Goal: Information Seeking & Learning: Learn about a topic

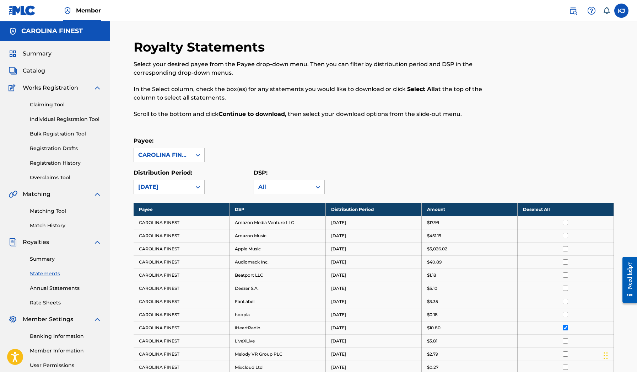
click at [51, 105] on link "Claiming Tool" at bounding box center [66, 104] width 72 height 7
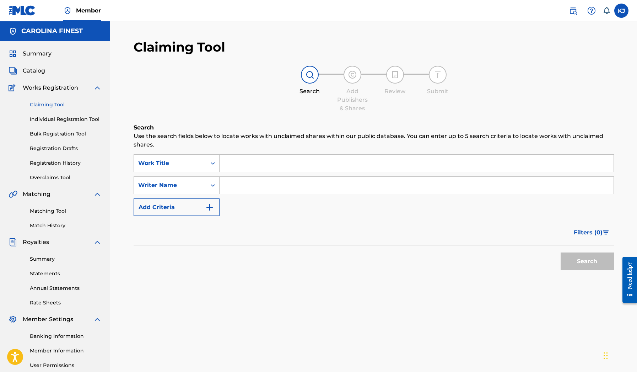
click at [51, 94] on div "Claiming Tool Individual Registration Tool Bulk Registration Tool Registration …" at bounding box center [55, 136] width 93 height 89
click at [42, 72] on span "Catalog" at bounding box center [34, 70] width 22 height 9
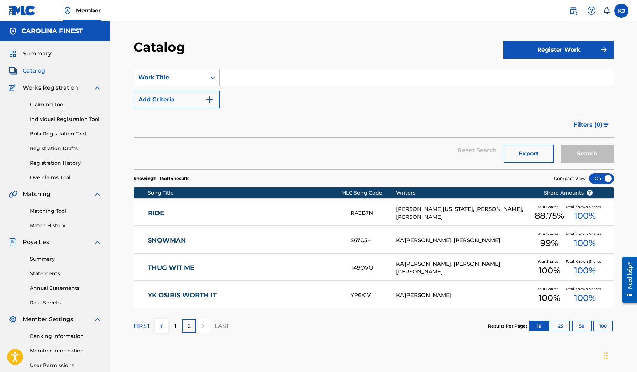
click at [162, 325] on img at bounding box center [161, 326] width 9 height 9
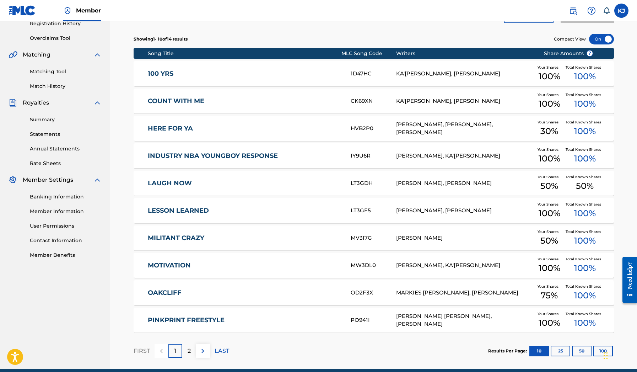
scroll to position [144, 0]
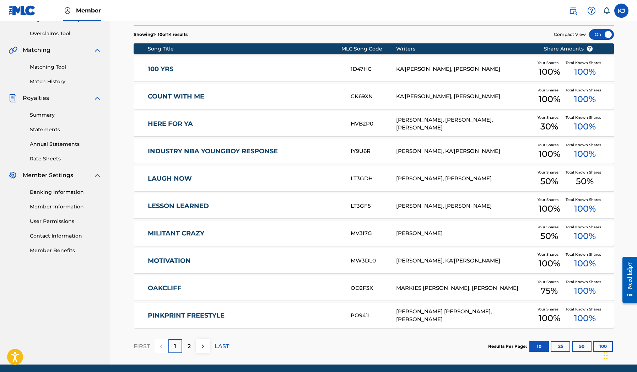
click at [228, 154] on link "INDUSTRY NBA YOUNGBOY RESPONSE" at bounding box center [244, 151] width 193 height 8
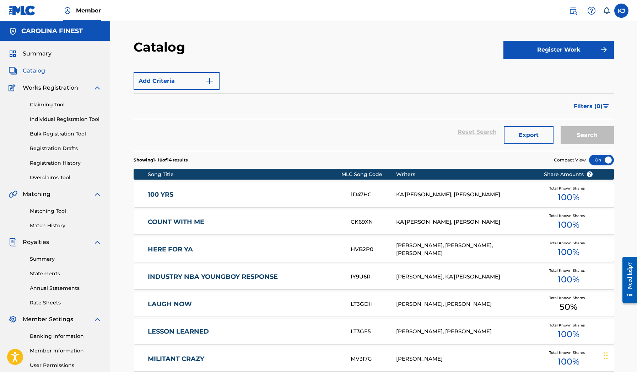
scroll to position [69, 0]
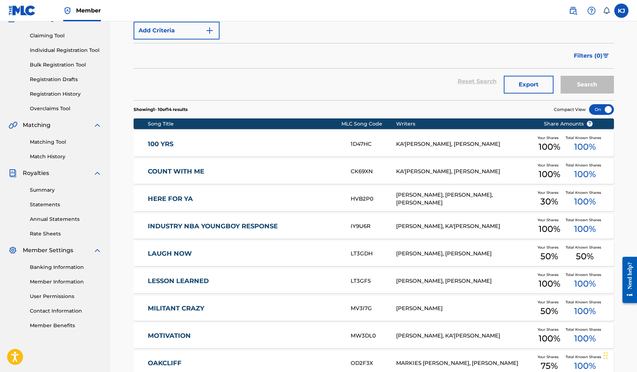
click at [184, 223] on link "INDUSTRY NBA YOUNGBOY RESPONSE" at bounding box center [244, 226] width 193 height 8
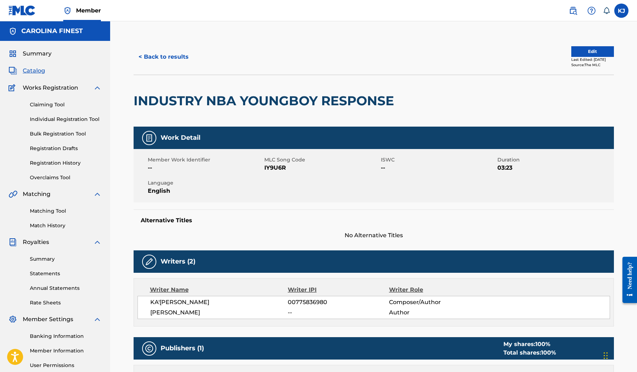
click at [214, 105] on h2 "INDUSTRY NBA YOUNGBOY RESPONSE" at bounding box center [266, 101] width 264 height 16
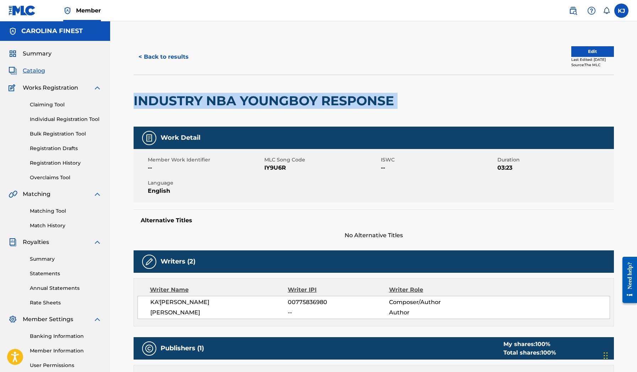
click at [214, 105] on h2 "INDUSTRY NBA YOUNGBOY RESPONSE" at bounding box center [266, 101] width 264 height 16
copy div "INDUSTRY NBA YOUNGBOY RESPONSE"
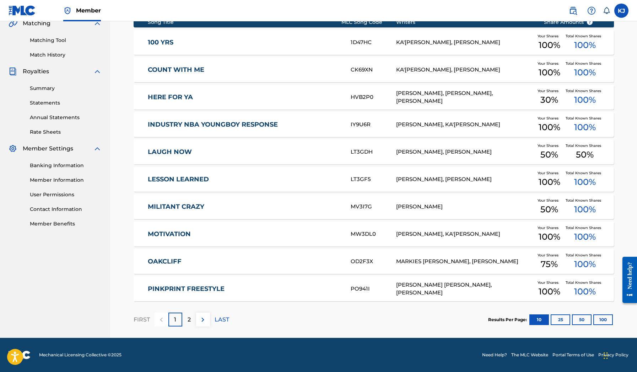
click at [204, 318] on img at bounding box center [203, 319] width 9 height 9
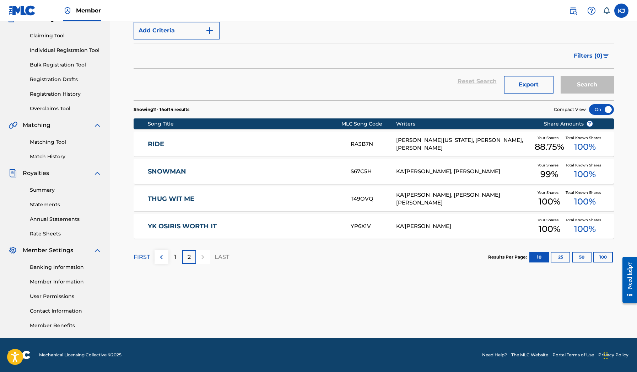
click at [187, 229] on link "YK OSIRIS WORTH IT" at bounding box center [244, 226] width 193 height 8
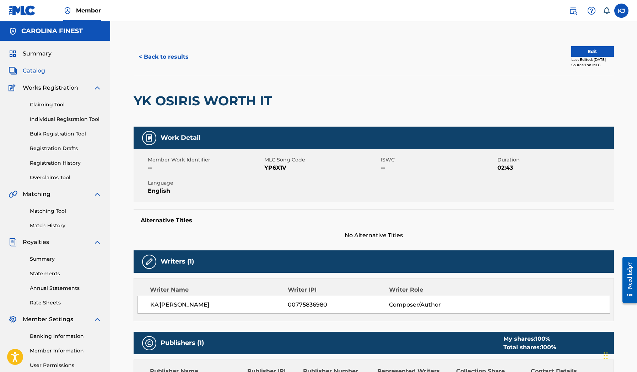
click at [55, 226] on link "Match History" at bounding box center [66, 225] width 72 height 7
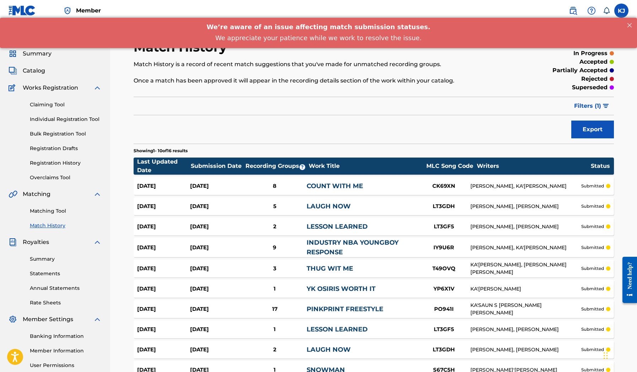
click at [328, 247] on div "INDUSTRY NBA YOUNGBOY RESPONSE" at bounding box center [362, 247] width 111 height 19
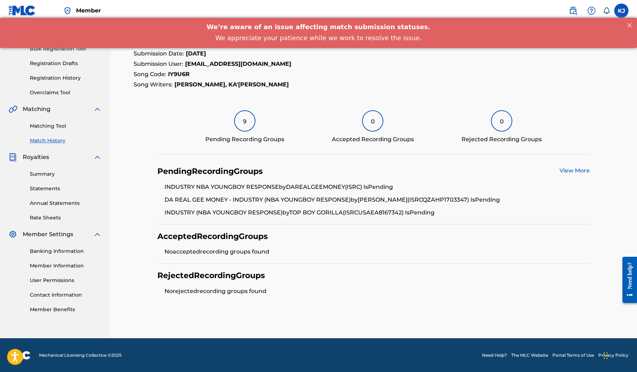
scroll to position [85, 0]
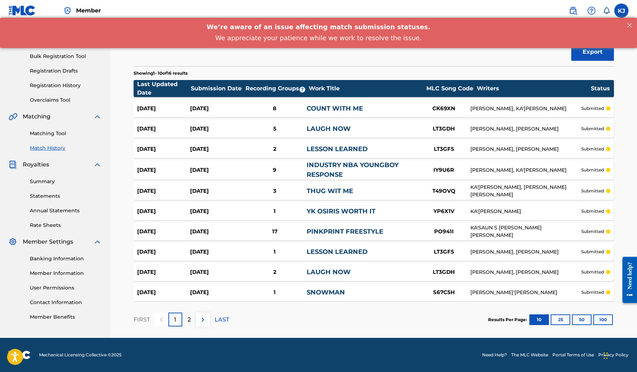
scroll to position [77, 0]
click at [315, 296] on div "SNOWMAN" at bounding box center [362, 293] width 111 height 10
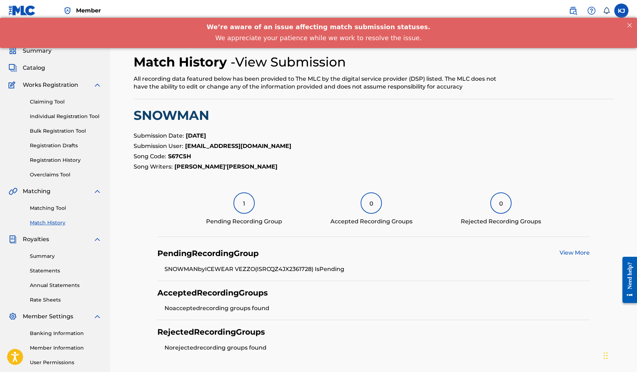
scroll to position [5, 0]
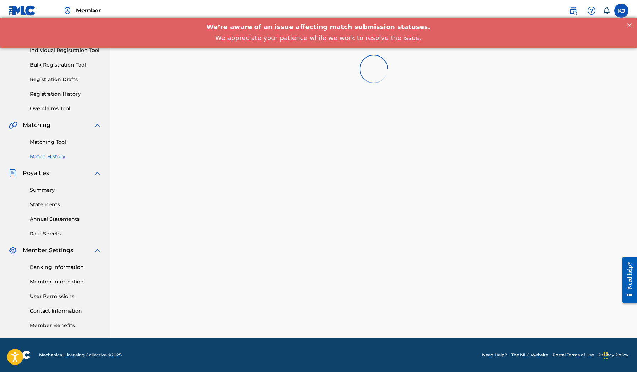
scroll to position [69, 0]
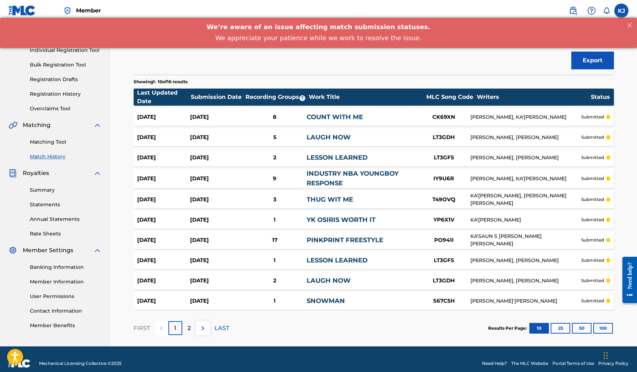
click at [330, 142] on div "[DATE] [DATE] 5 LAUGH NOW LT3GDH [PERSON_NAME], KA'[PERSON_NAME] submitted" at bounding box center [374, 137] width 481 height 18
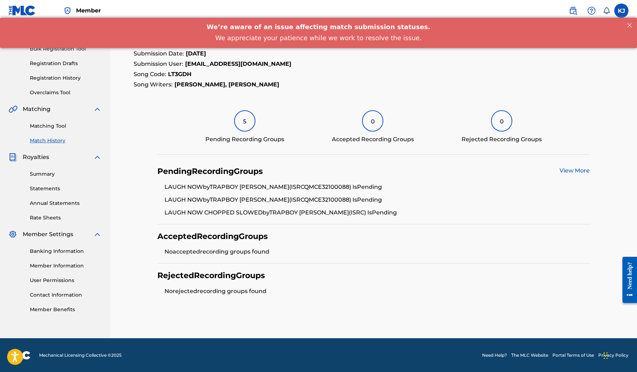
scroll to position [85, 0]
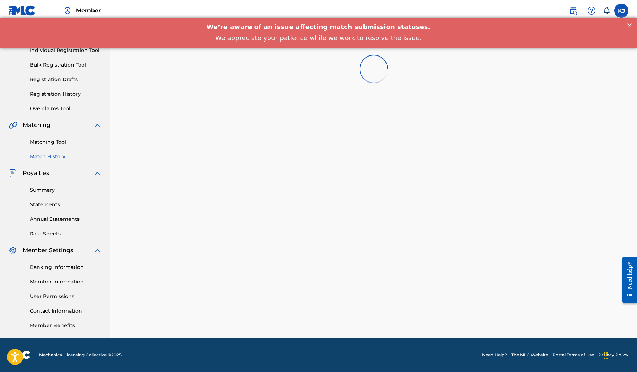
scroll to position [69, 0]
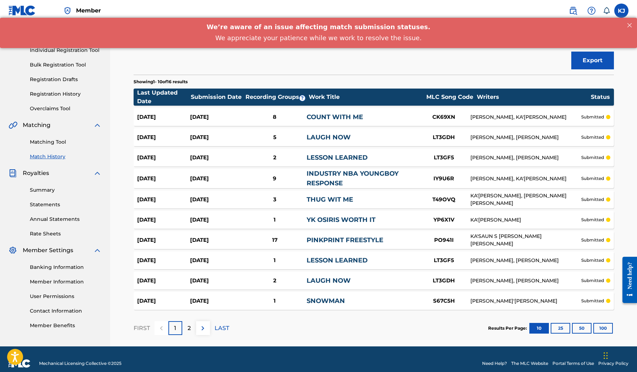
click at [345, 117] on link "COUNT WITH ME" at bounding box center [335, 117] width 57 height 8
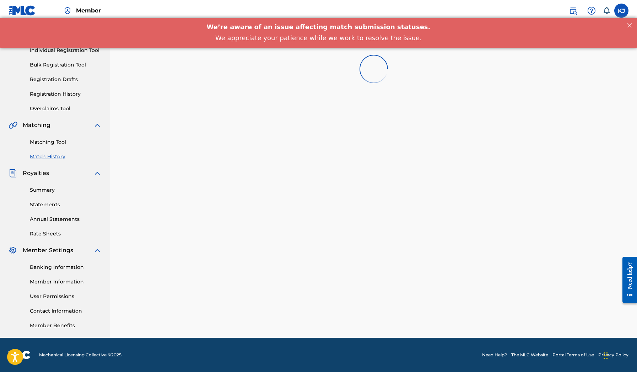
scroll to position [69, 0]
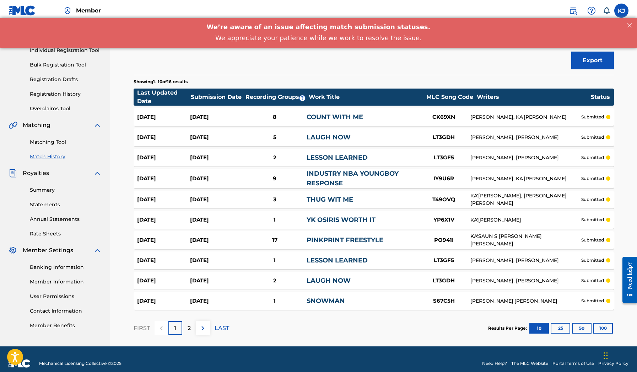
click at [200, 328] on img at bounding box center [203, 328] width 9 height 9
click at [160, 328] on img at bounding box center [161, 328] width 9 height 9
click at [184, 322] on div "2" at bounding box center [189, 328] width 14 height 14
